Goal: Task Accomplishment & Management: Manage account settings

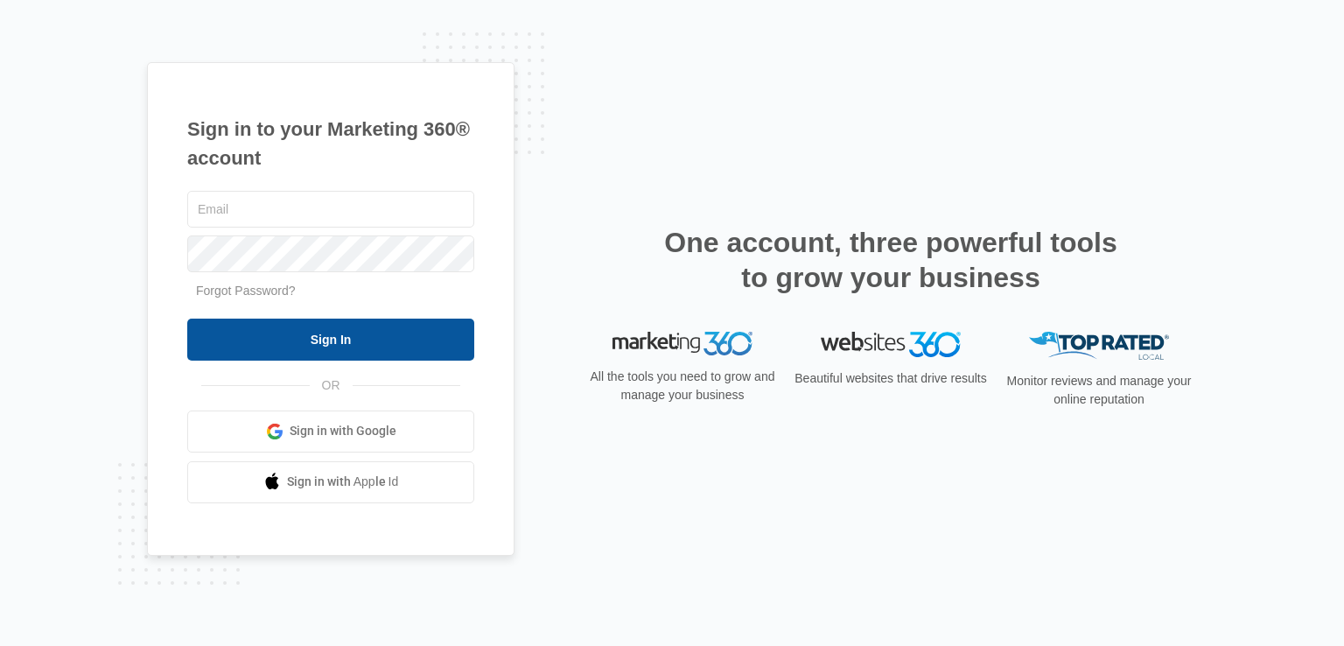
type input "[EMAIL_ADDRESS][DOMAIN_NAME]"
click at [342, 344] on input "Sign In" at bounding box center [330, 340] width 287 height 42
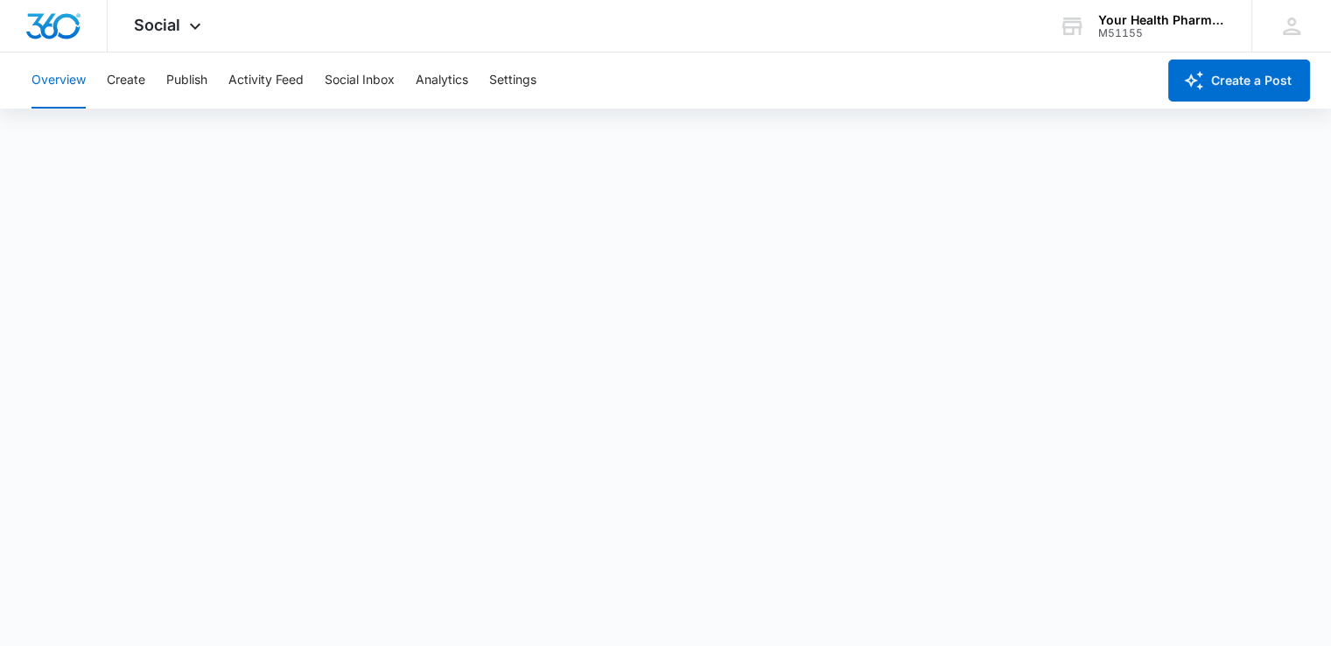
scroll to position [4, 0]
